Goal: Find specific page/section: Find specific page/section

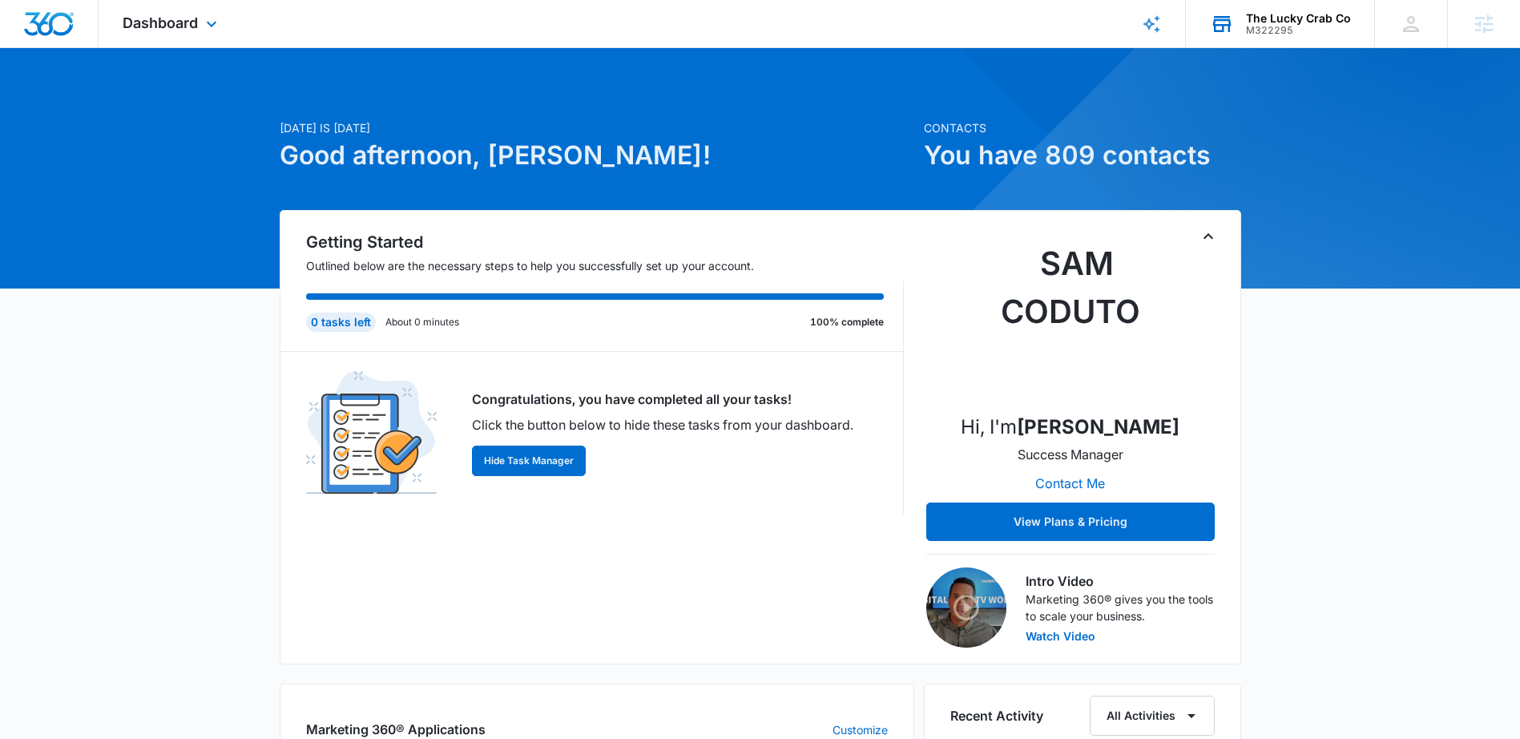
click at [1273, 25] on div "M322295" at bounding box center [1298, 30] width 105 height 11
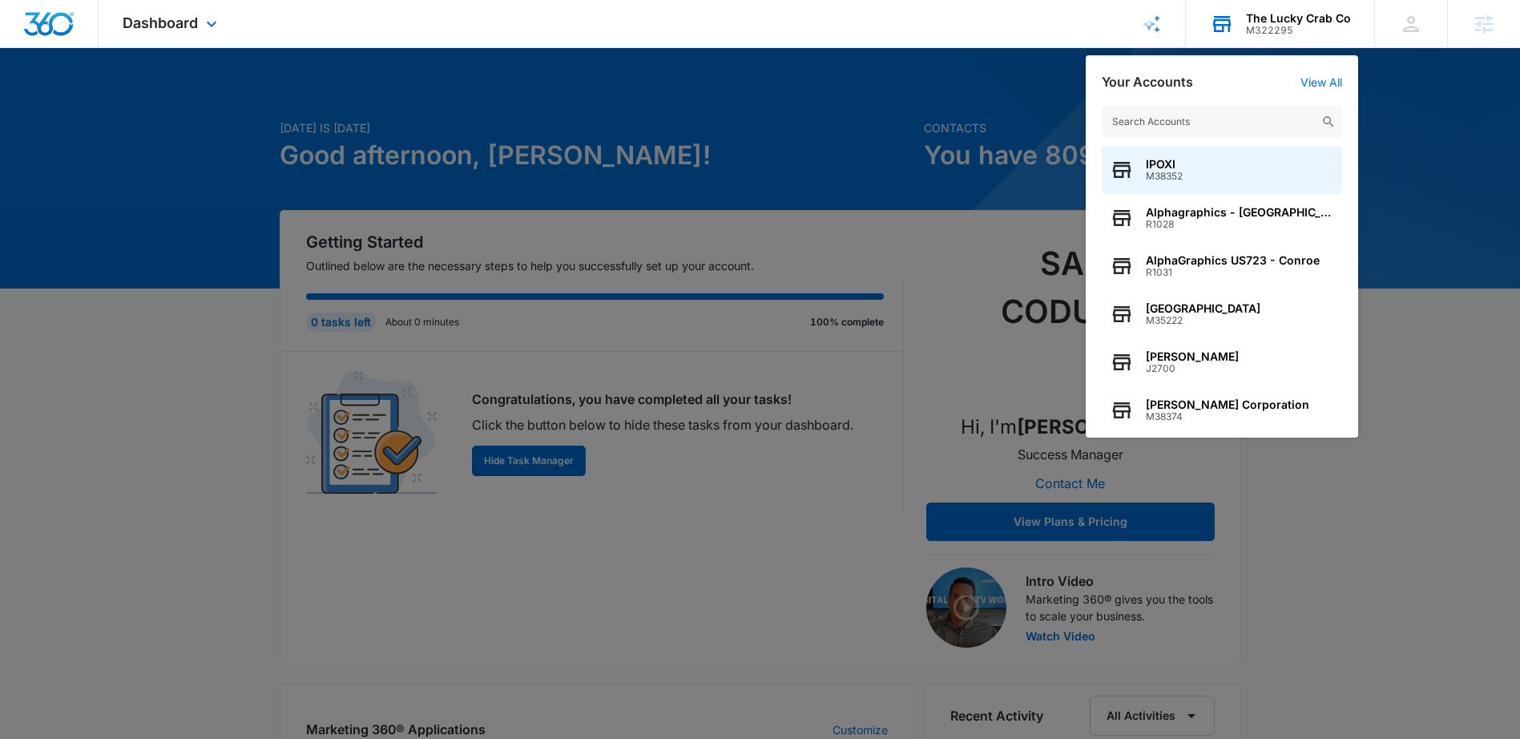
click at [1228, 118] on input "text" at bounding box center [1222, 122] width 240 height 32
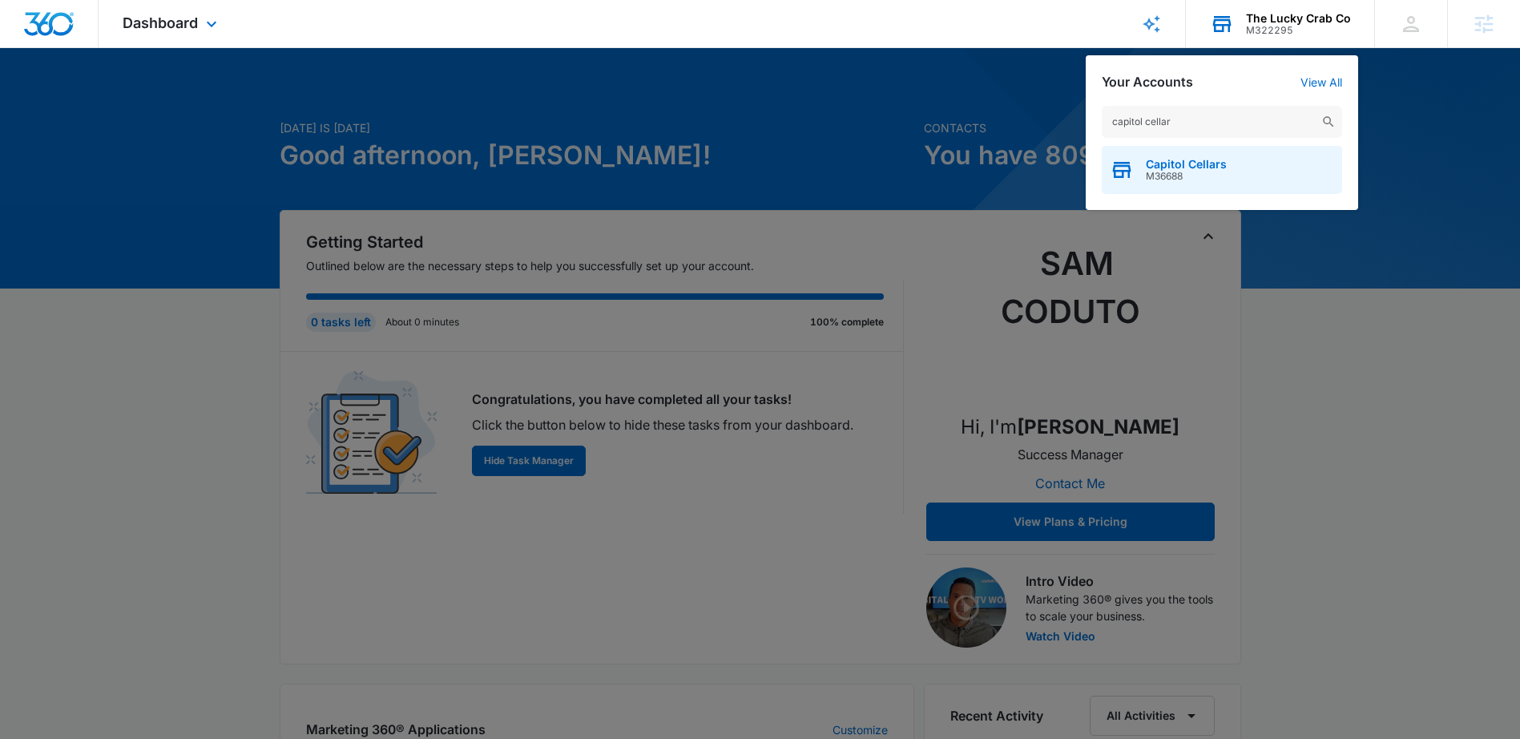
type input "capitol cellar"
click at [1206, 161] on span "Capitol Cellars" at bounding box center [1186, 164] width 81 height 13
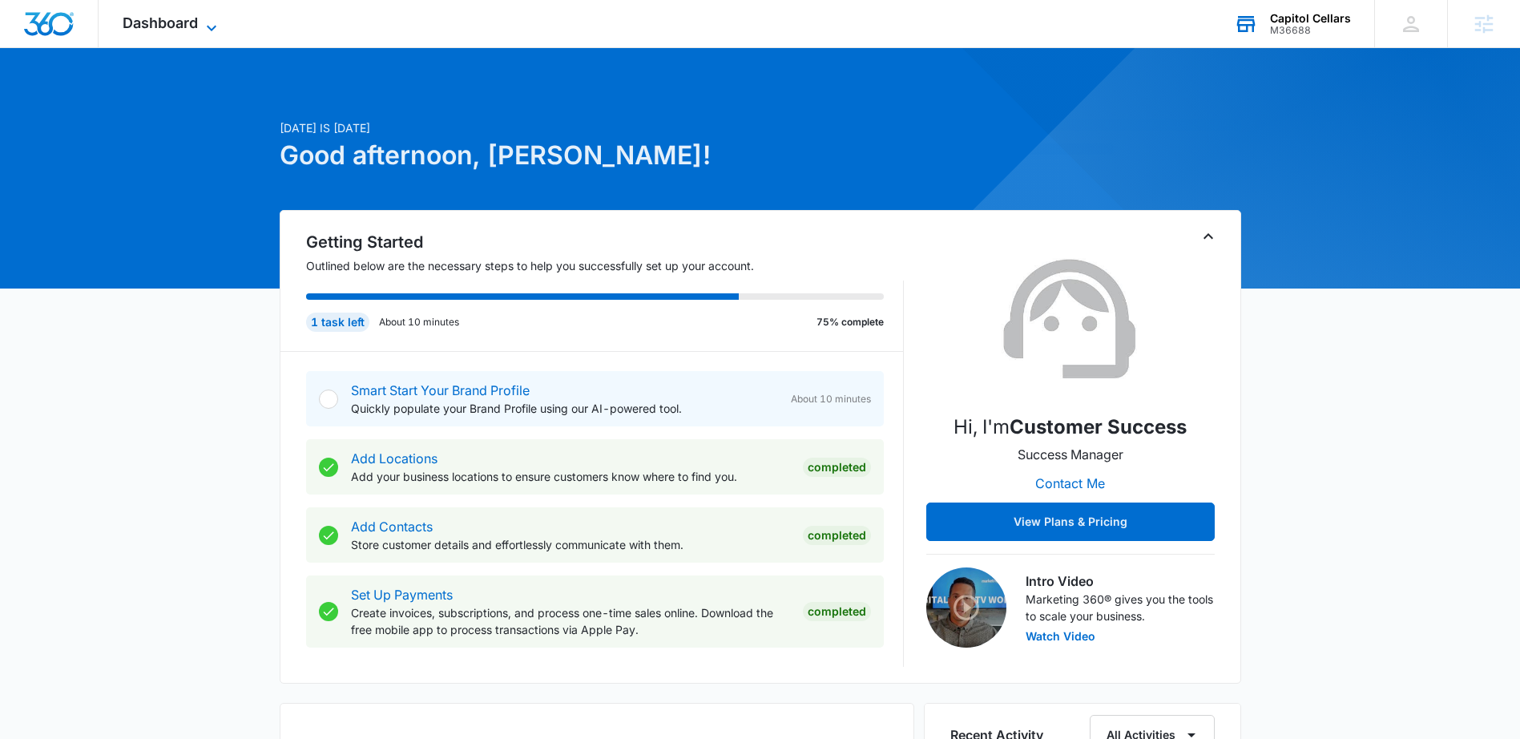
click at [204, 25] on icon at bounding box center [211, 27] width 19 height 19
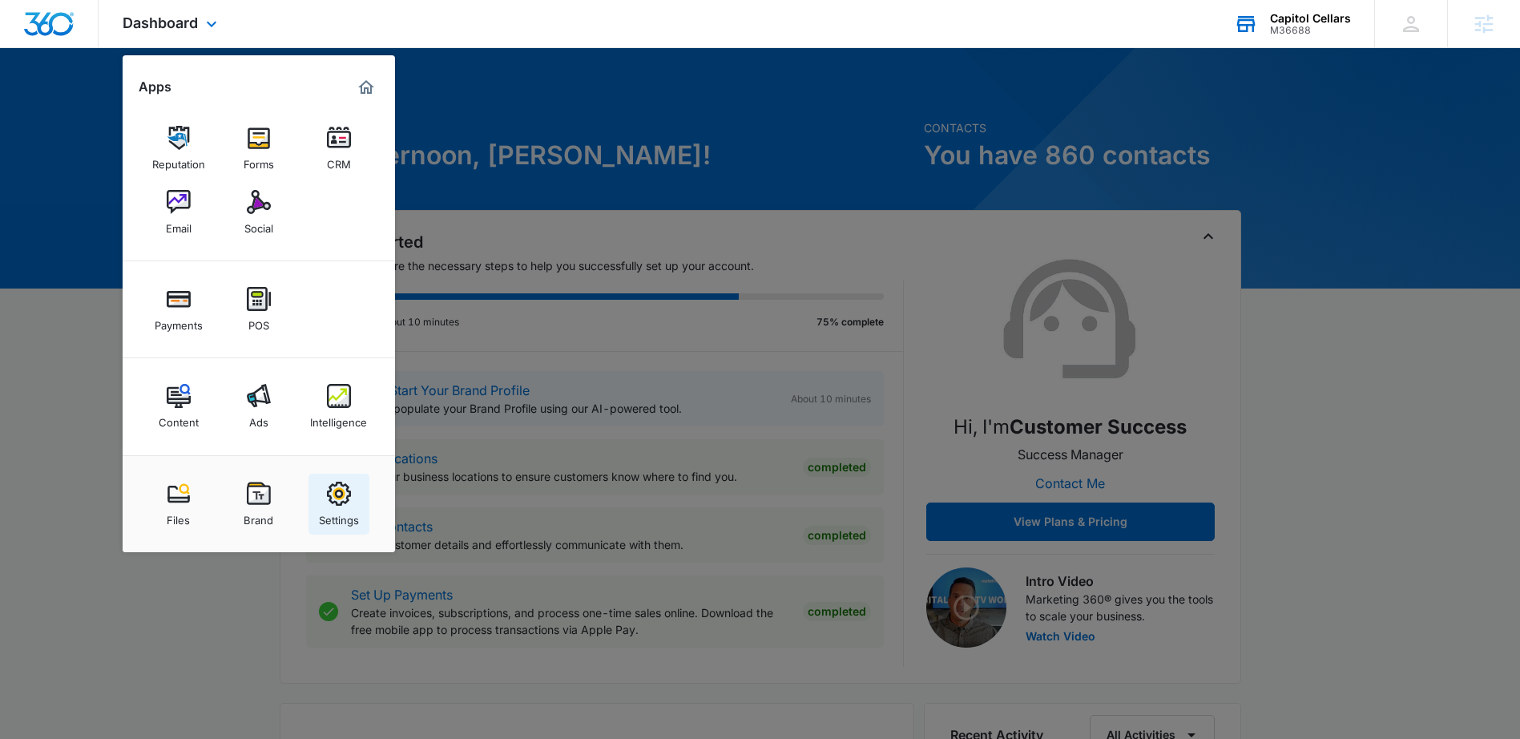
click at [346, 489] on img at bounding box center [339, 494] width 24 height 24
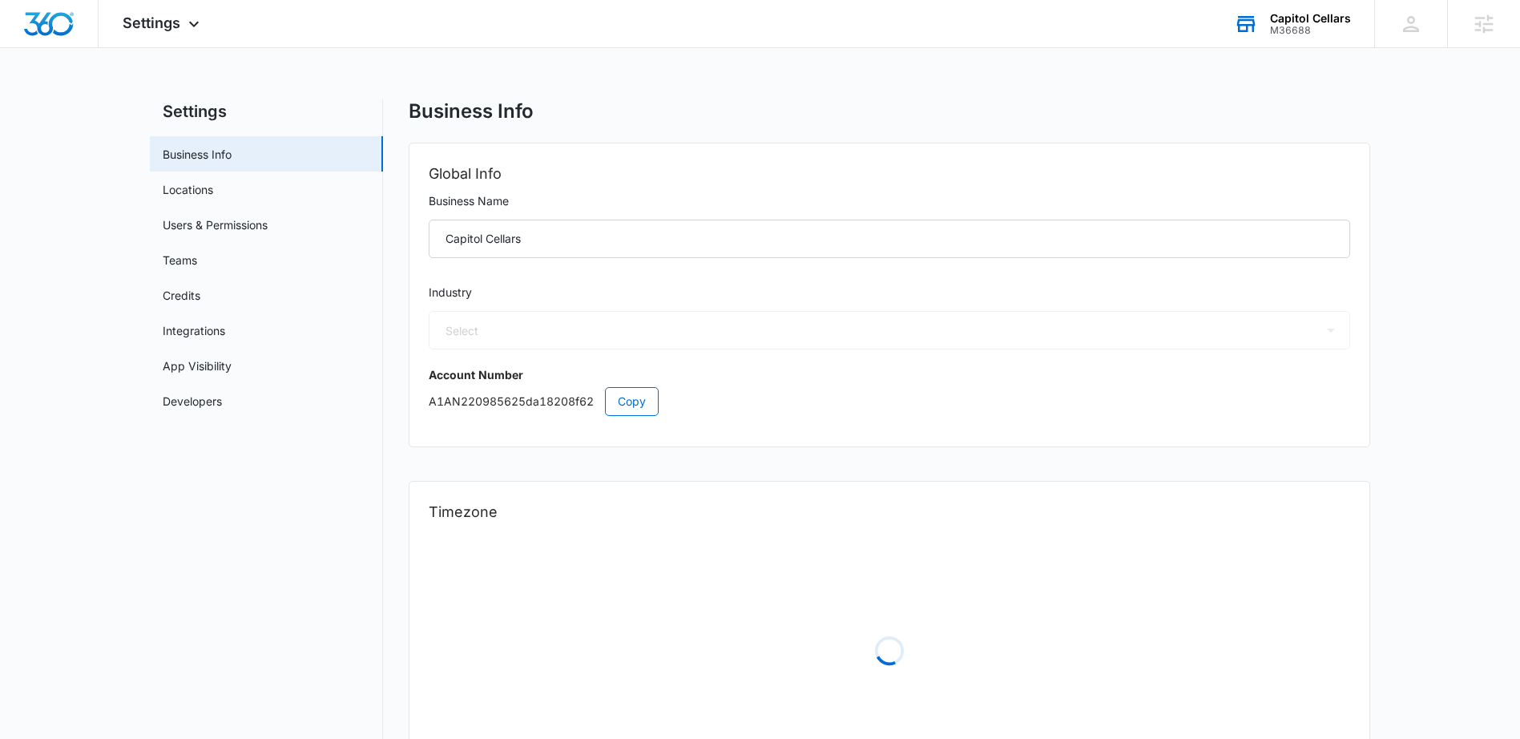
select select "45"
select select "US"
select select "America/Los_Angeles"
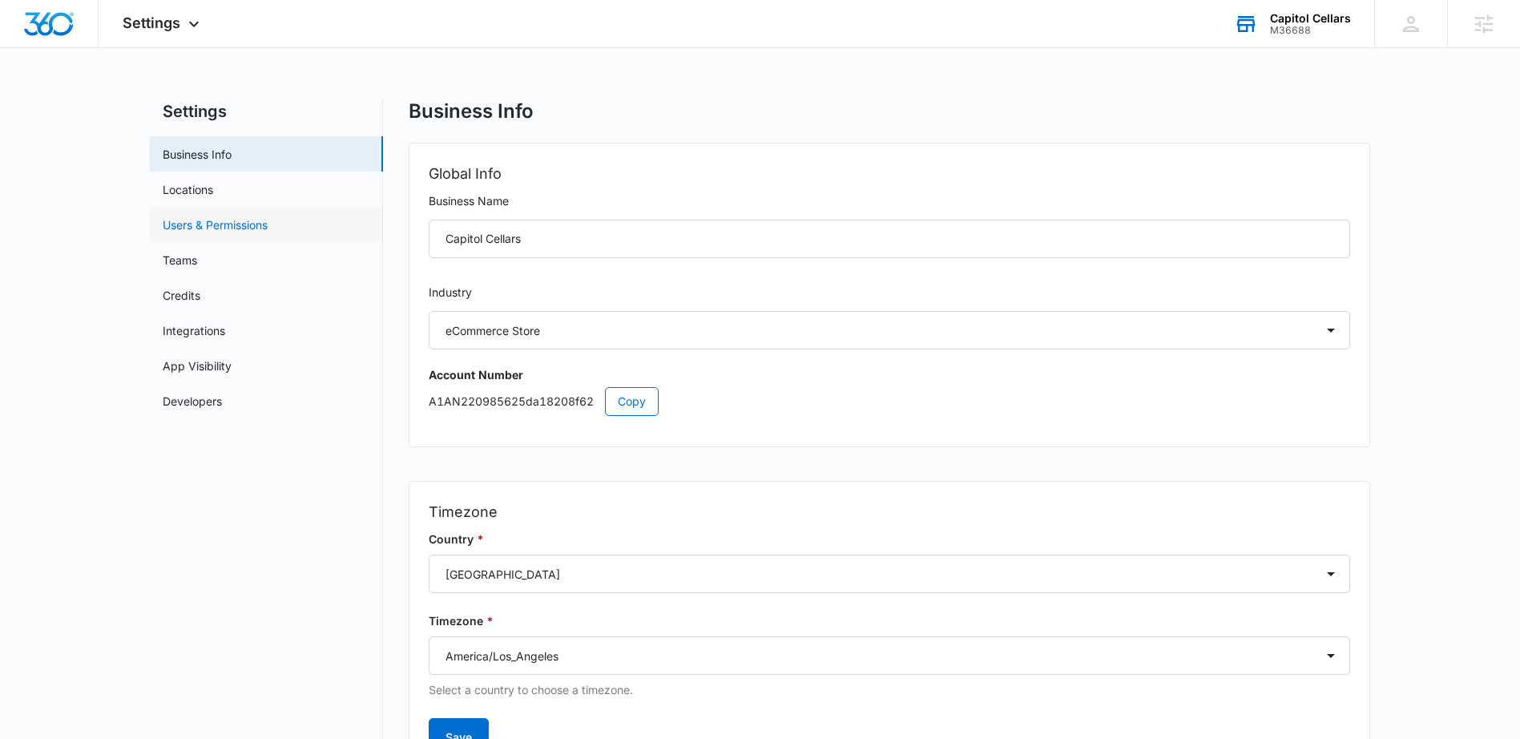
click at [226, 232] on link "Users & Permissions" at bounding box center [215, 224] width 105 height 17
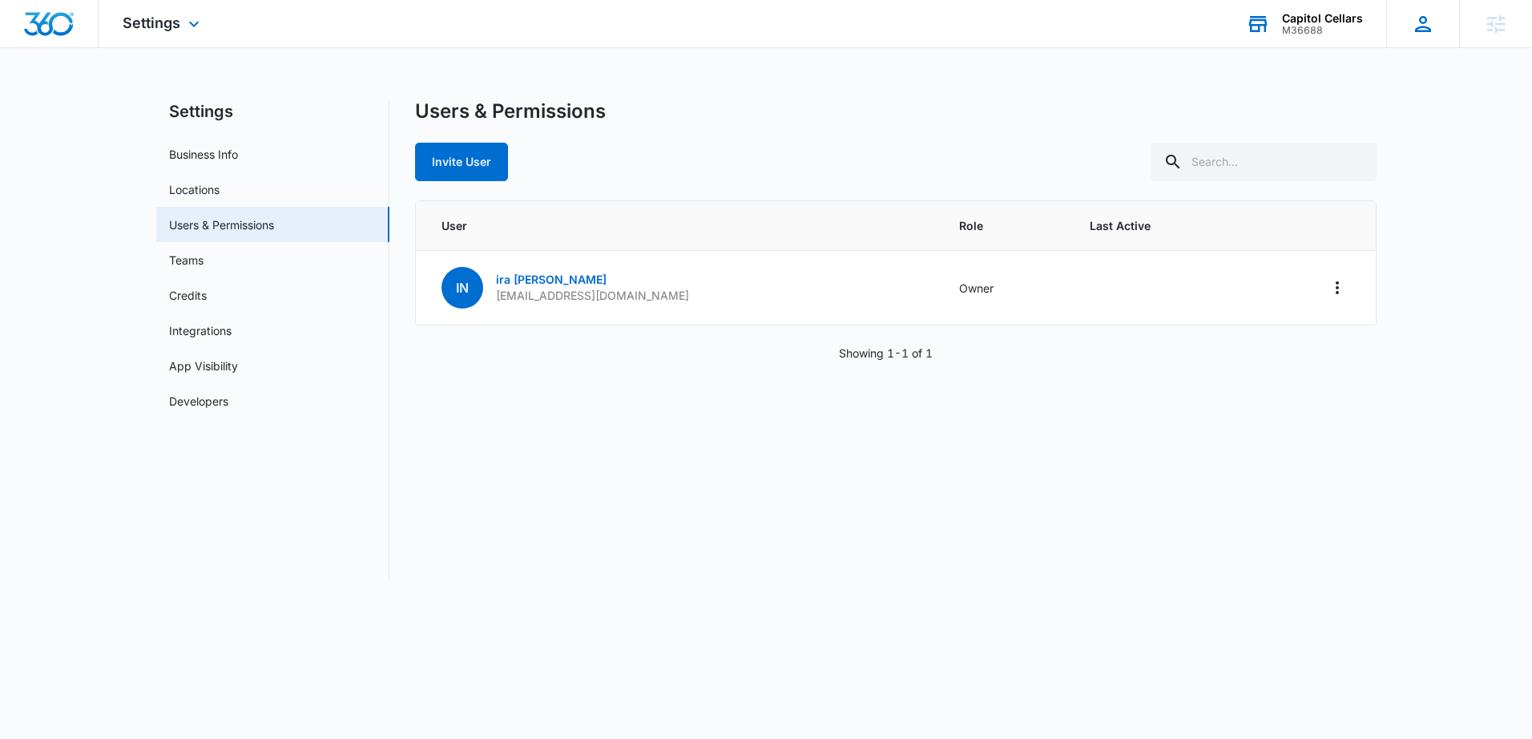
click at [1411, 34] on icon at bounding box center [1423, 24] width 24 height 24
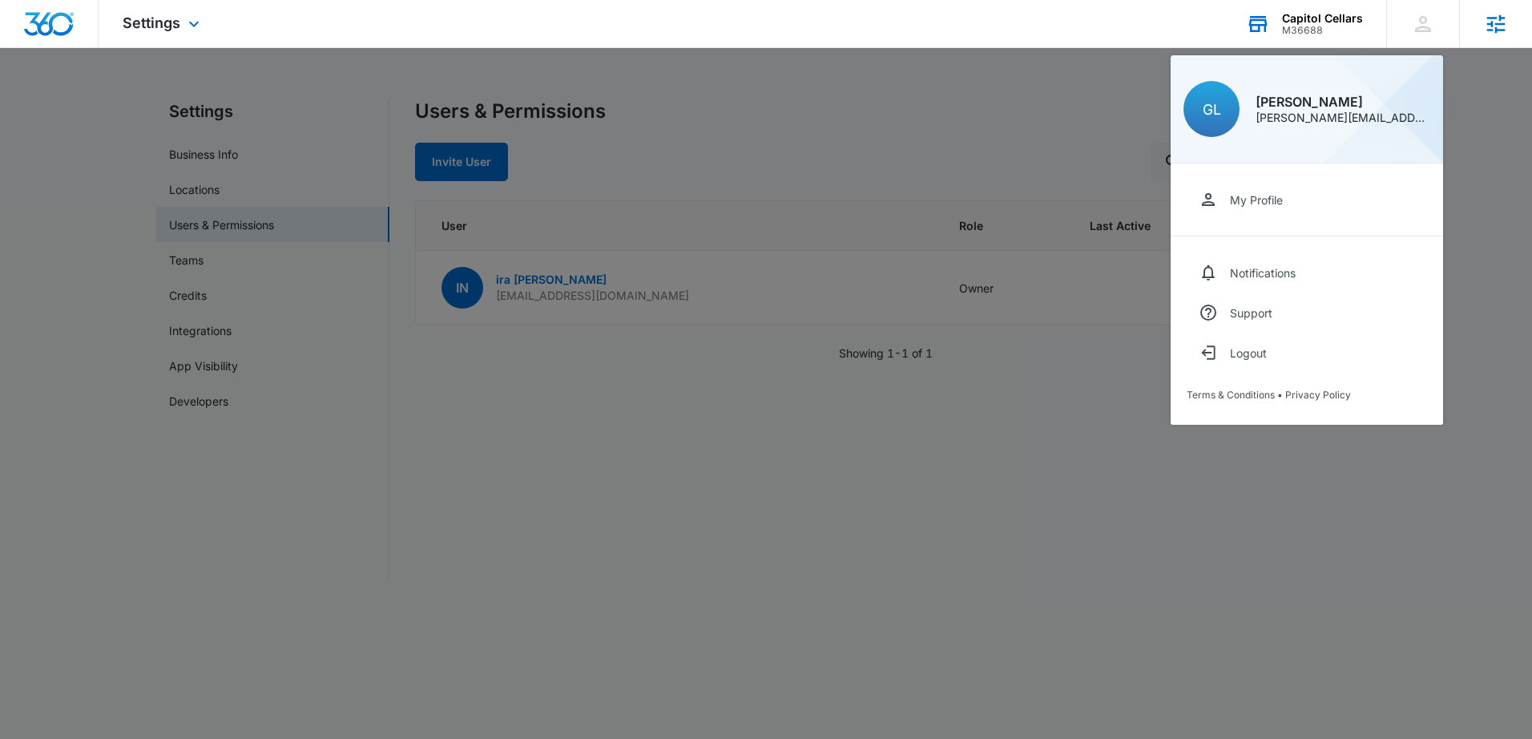
click at [1487, 24] on icon at bounding box center [1496, 23] width 18 height 18
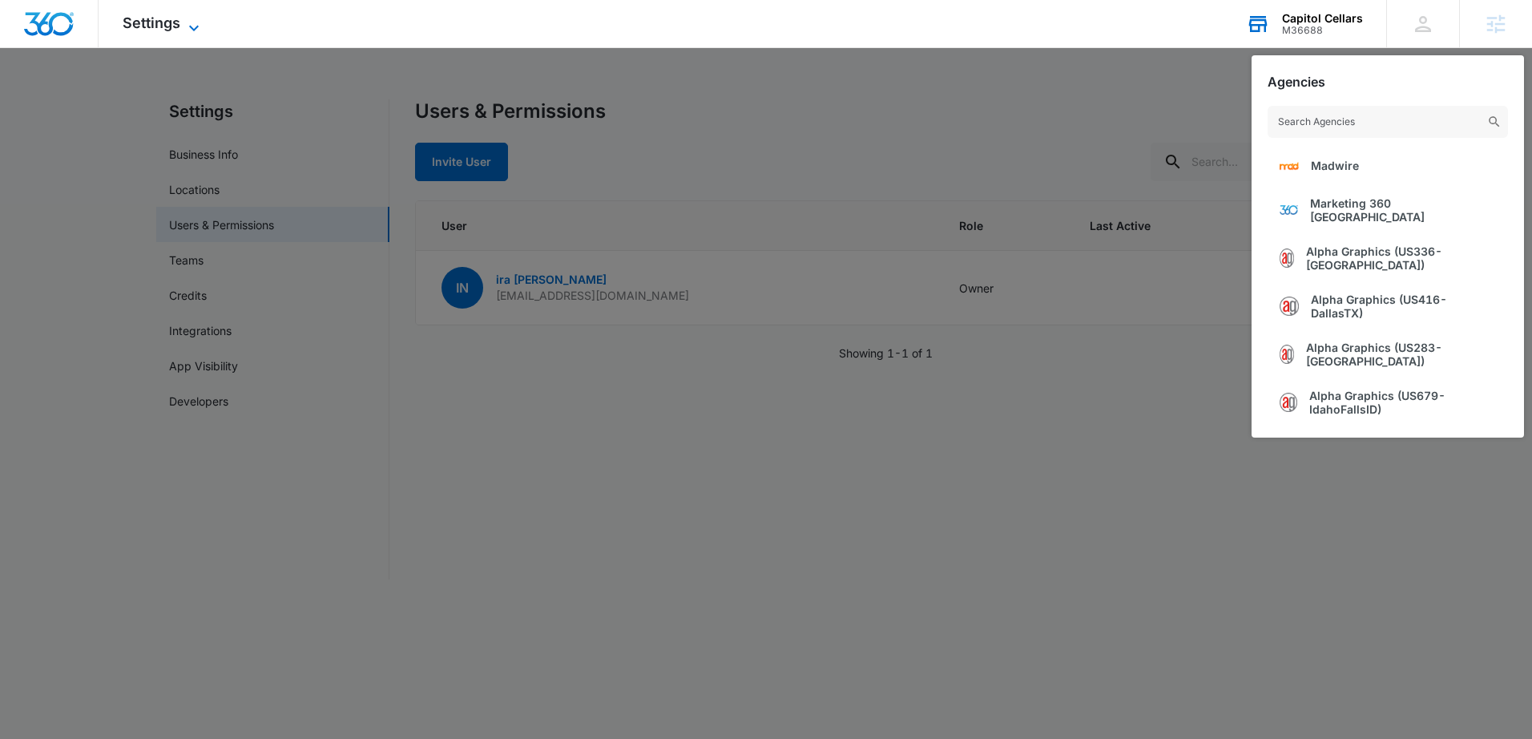
click at [151, 26] on span "Settings" at bounding box center [152, 22] width 58 height 17
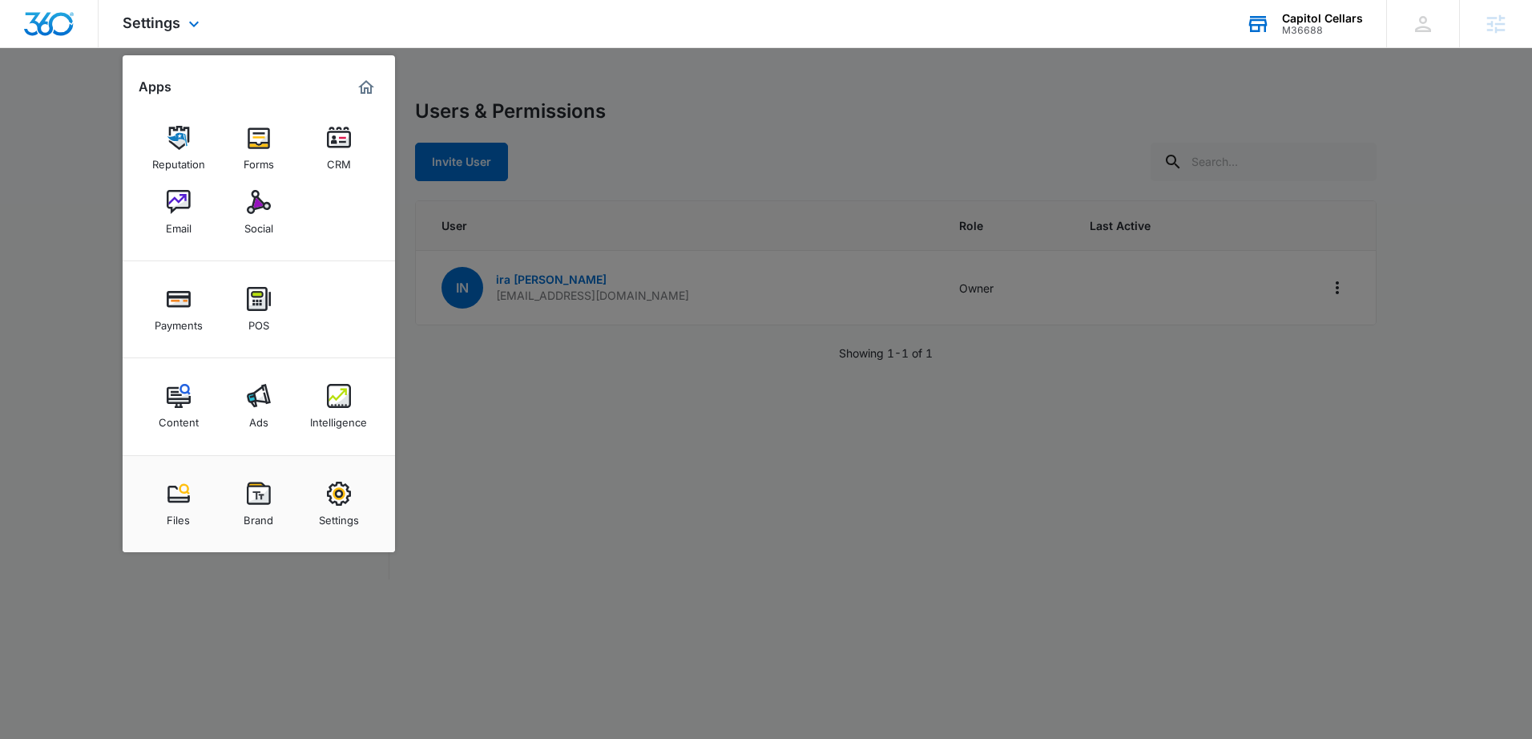
click at [366, 87] on img "Marketing 360® Dashboard" at bounding box center [366, 87] width 19 height 19
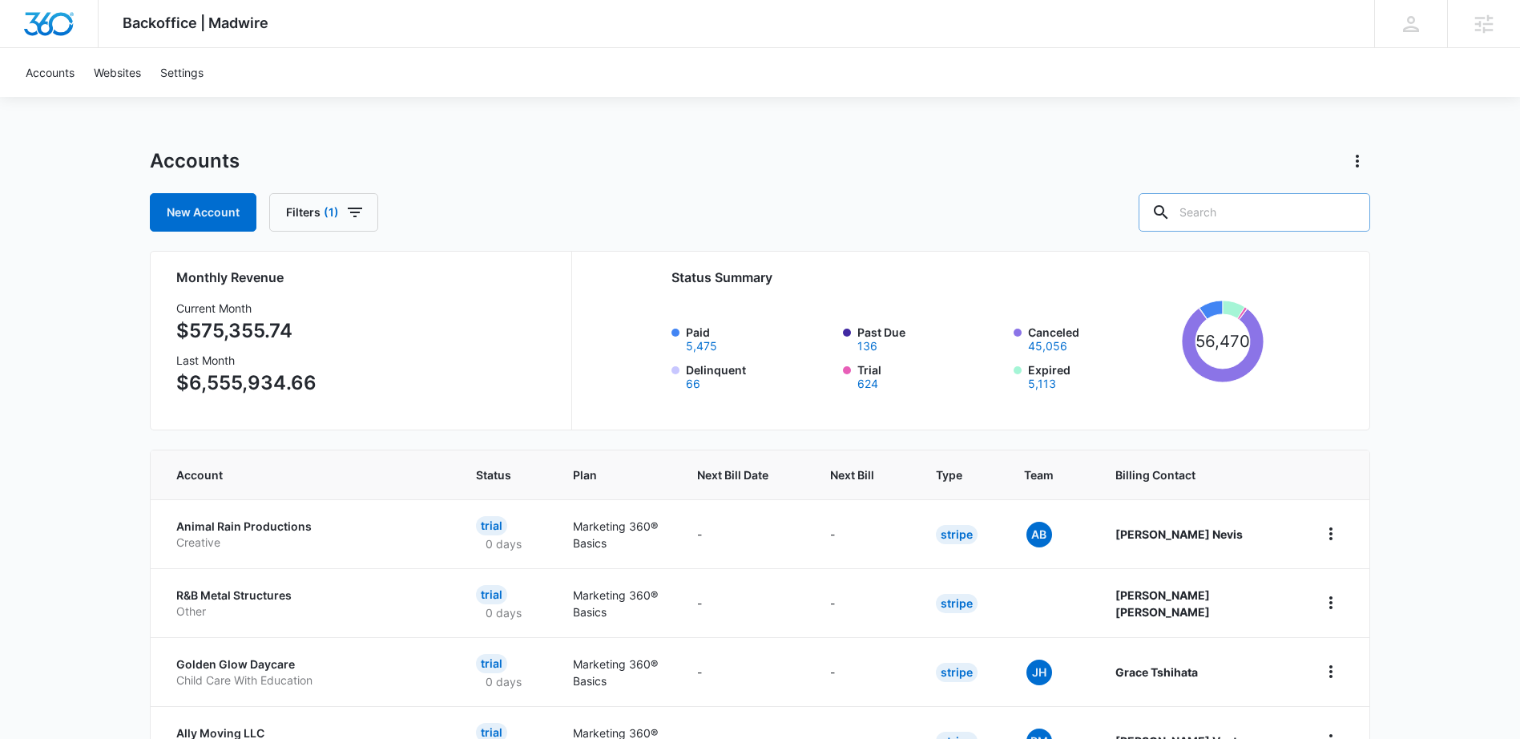
click at [1256, 217] on input "text" at bounding box center [1255, 212] width 232 height 38
type input "capitol cellar"
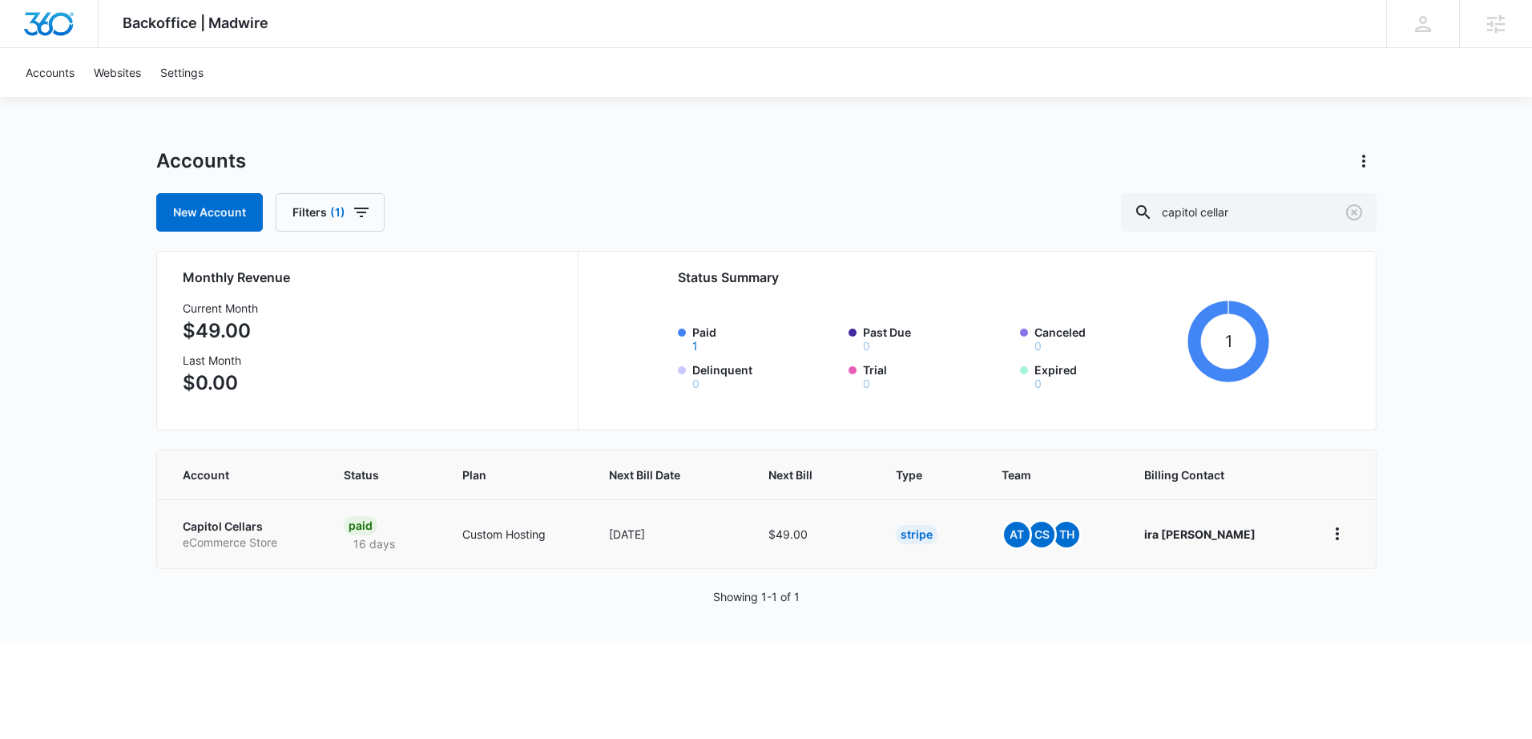
click at [228, 529] on p "Capitol Cellars" at bounding box center [244, 527] width 123 height 16
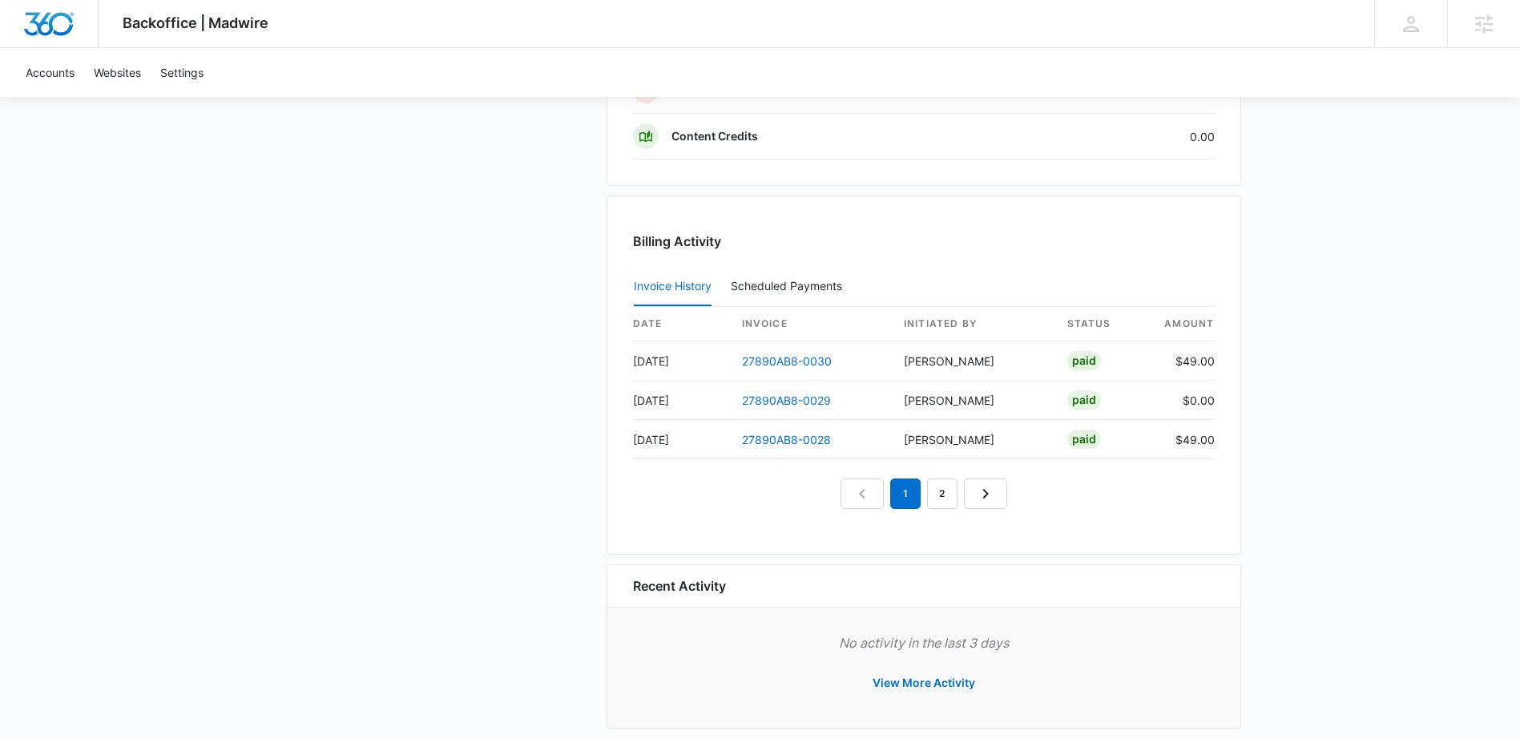
scroll to position [1503, 0]
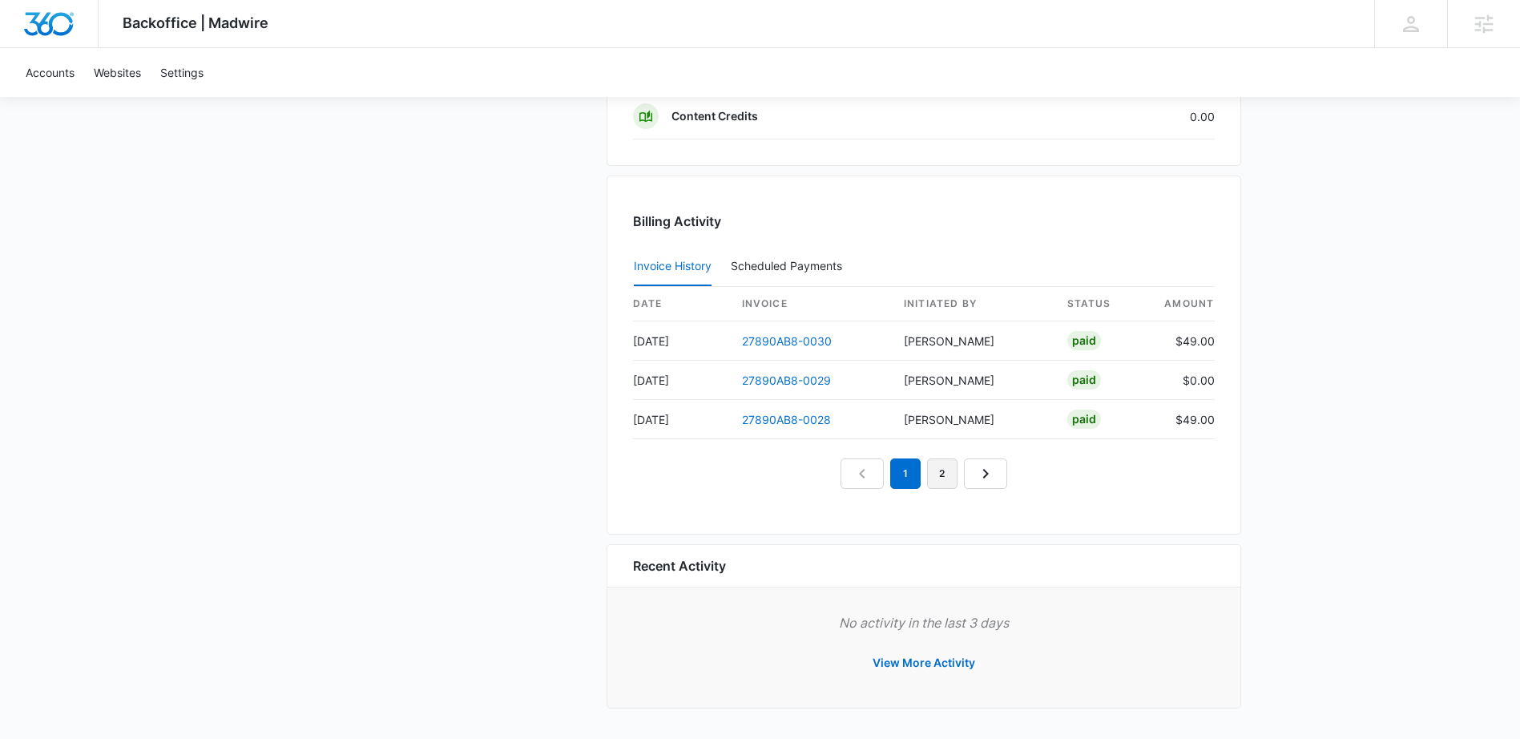
click at [946, 470] on link "2" at bounding box center [942, 473] width 30 height 30
click at [997, 474] on icon "Next Page" at bounding box center [1004, 473] width 19 height 19
click at [1003, 477] on link "Next Page" at bounding box center [1022, 473] width 43 height 30
click at [1008, 477] on link "5" at bounding box center [998, 473] width 30 height 30
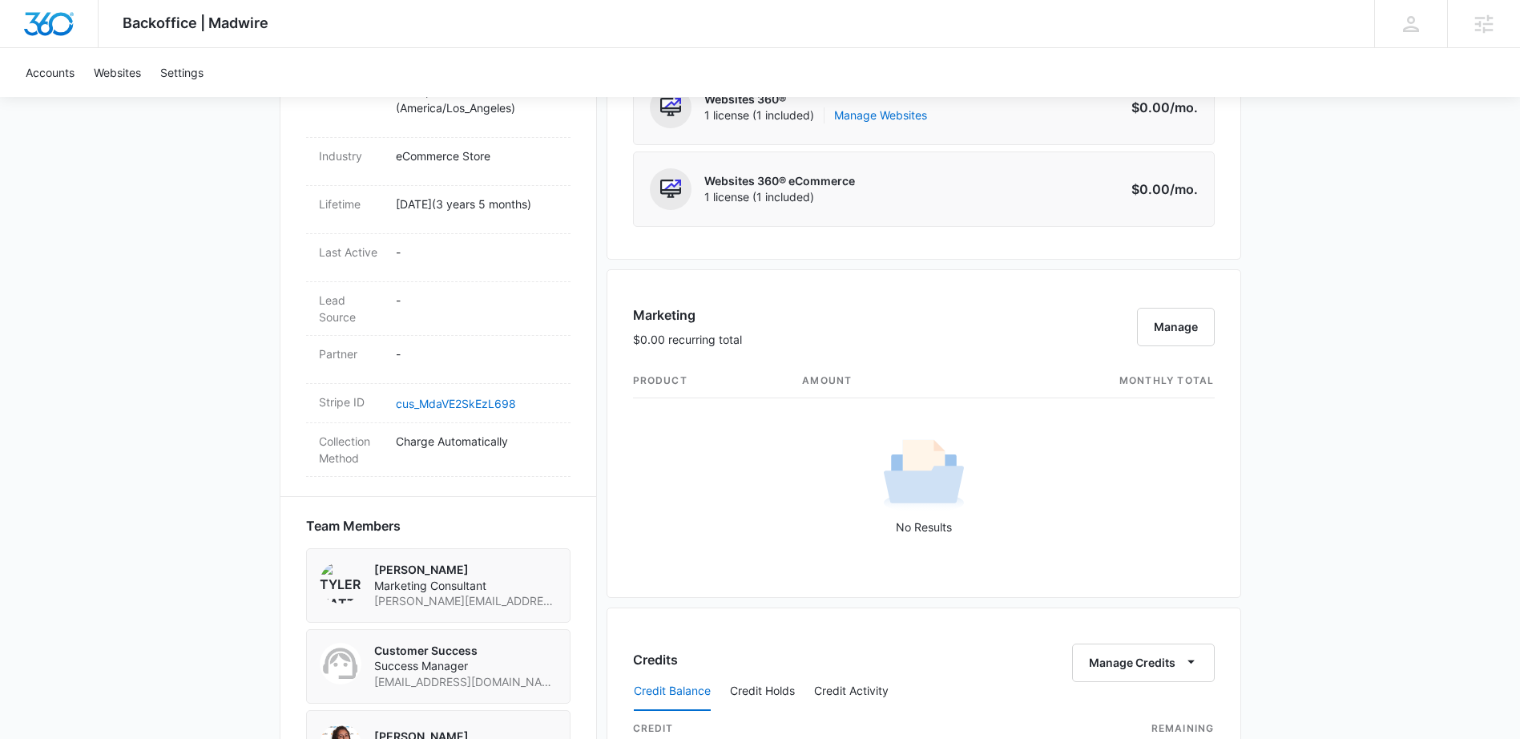
scroll to position [929, 0]
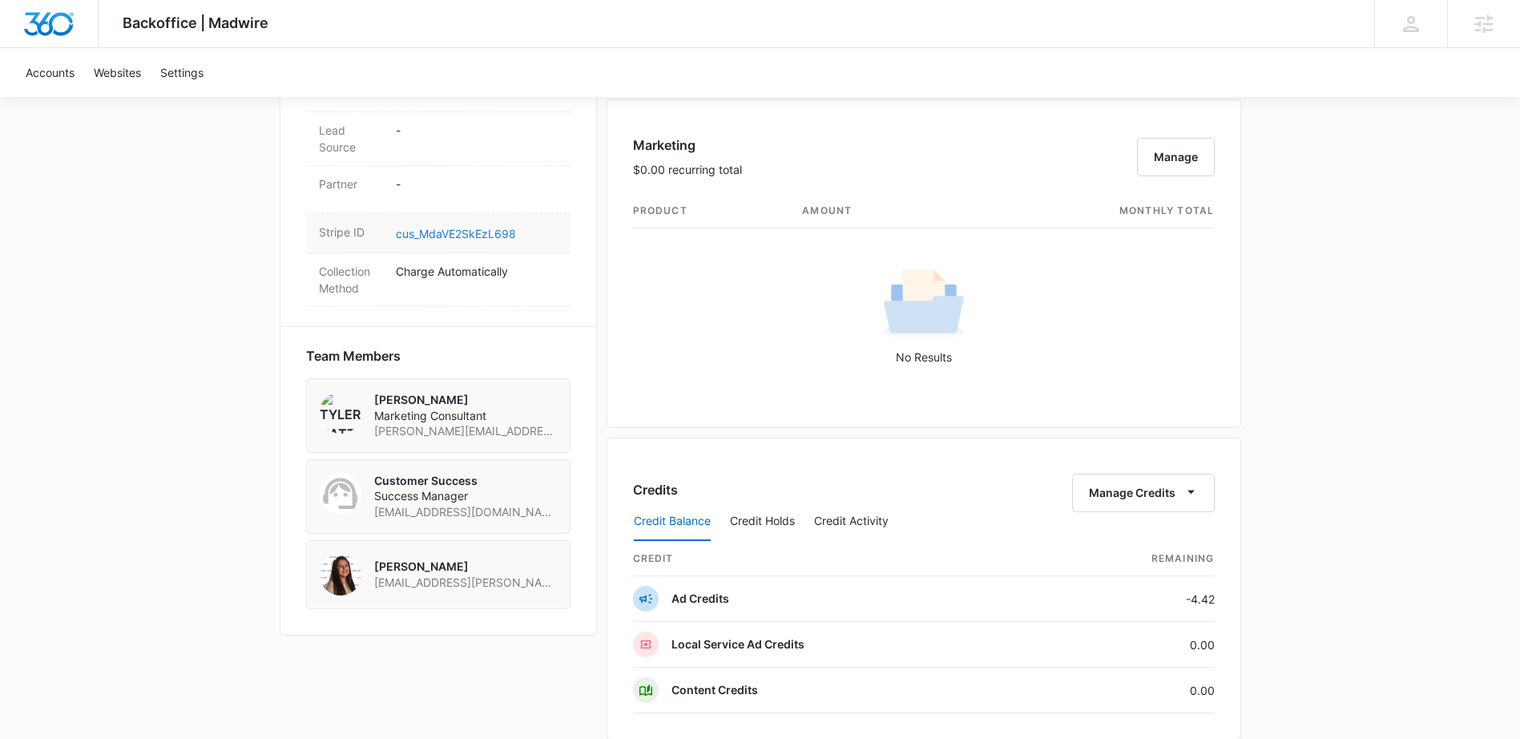
click at [446, 240] on link "cus_MdaVE2SkEzL698" at bounding box center [456, 234] width 120 height 14
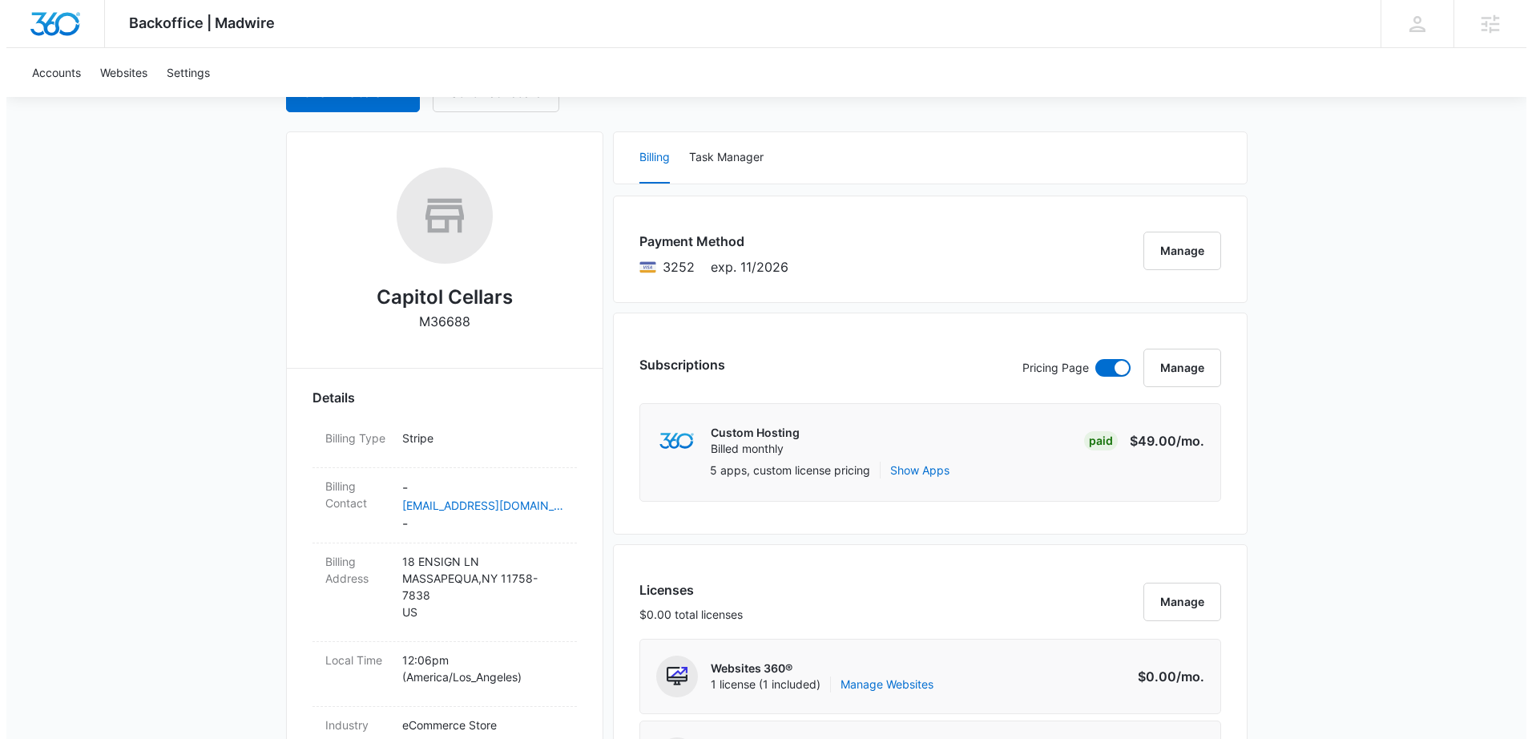
scroll to position [0, 0]
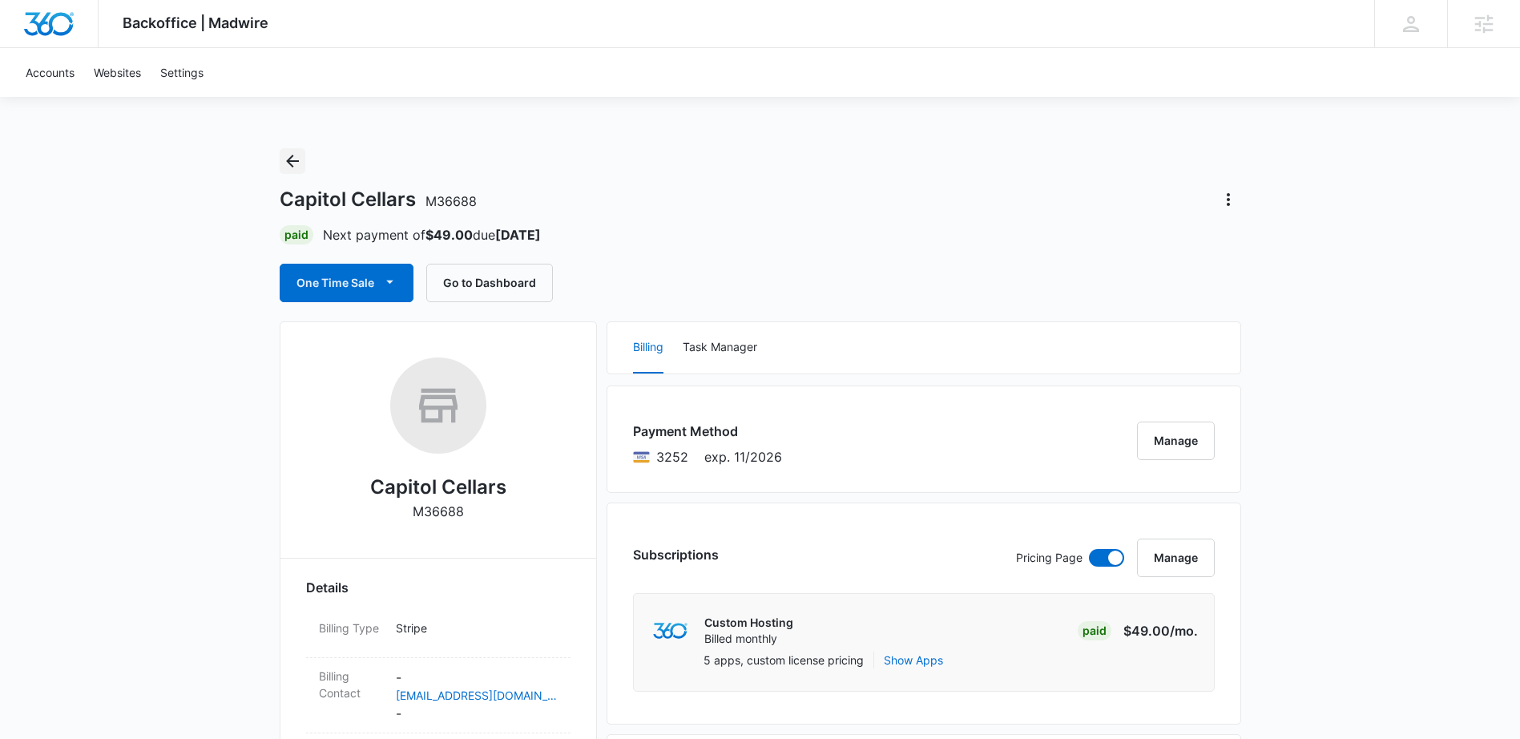
click at [297, 160] on icon "Back" at bounding box center [292, 161] width 13 height 13
